Goal: Task Accomplishment & Management: Manage account settings

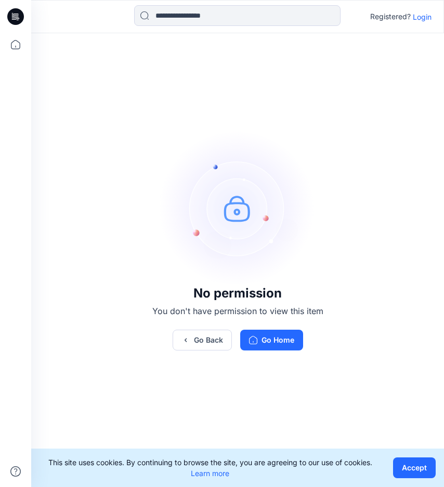
click at [418, 11] on p "Login" at bounding box center [422, 16] width 19 height 11
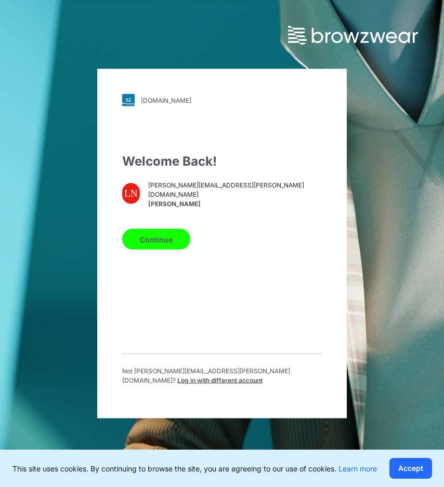
click at [141, 244] on button "Continue" at bounding box center [156, 239] width 68 height 21
